Goal: Information Seeking & Learning: Learn about a topic

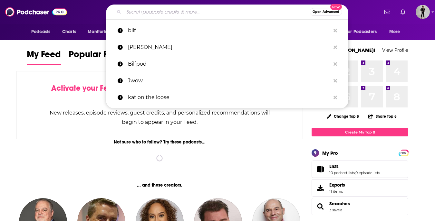
click at [134, 12] on input "Search podcasts, credits, & more..." at bounding box center [217, 12] width 186 height 10
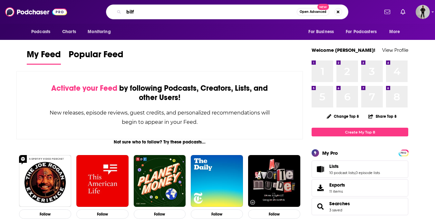
type input "bilf"
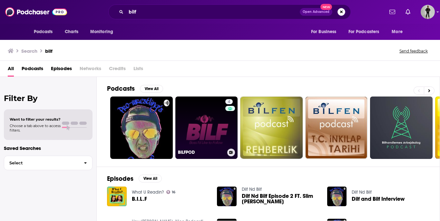
click at [210, 130] on link "4 BILFPOD" at bounding box center [206, 128] width 63 height 63
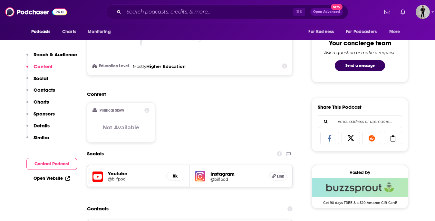
scroll to position [204, 0]
